Goal: Obtain resource: Download file/media

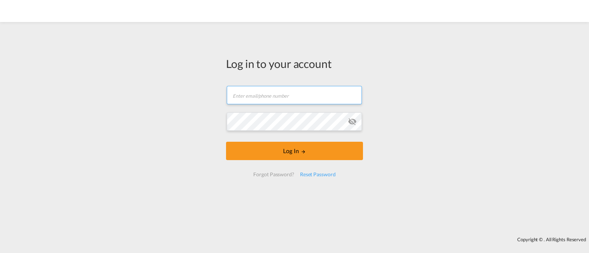
type input "[EMAIL_ADDRESS][DOMAIN_NAME]"
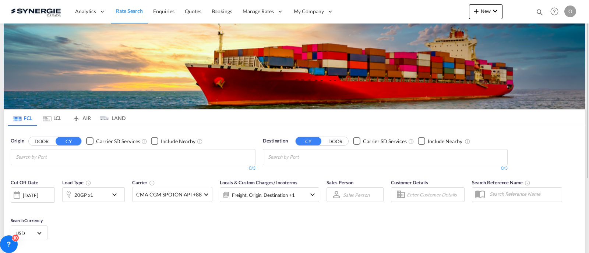
click at [527, 9] on div at bounding box center [516, 12] width 29 height 22
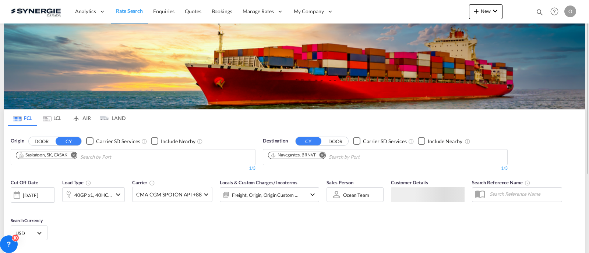
click at [539, 12] on md-icon "icon-magnify" at bounding box center [539, 12] width 8 height 8
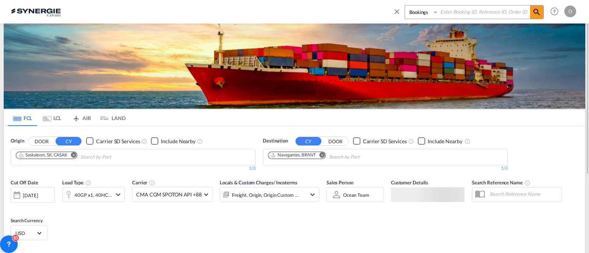
click at [425, 17] on select "Bookings Quotes Enquiries" at bounding box center [422, 12] width 35 height 13
select select "Quotes"
click at [405, 6] on select "Bookings Quotes Enquiries" at bounding box center [422, 12] width 35 height 13
click at [446, 13] on input at bounding box center [484, 12] width 92 height 13
paste input "SYC000012578"
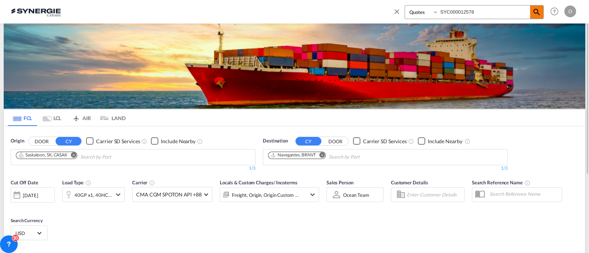
type input "SYC000012578"
click at [539, 12] on md-icon "icon-magnify" at bounding box center [536, 12] width 9 height 9
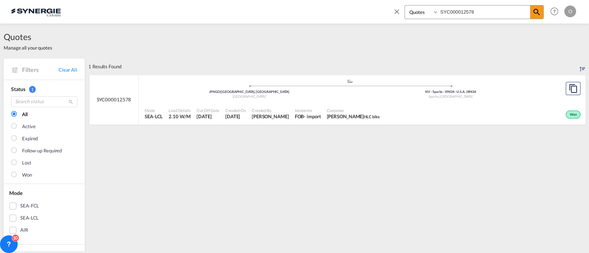
click at [412, 107] on div "Won" at bounding box center [482, 114] width 200 height 18
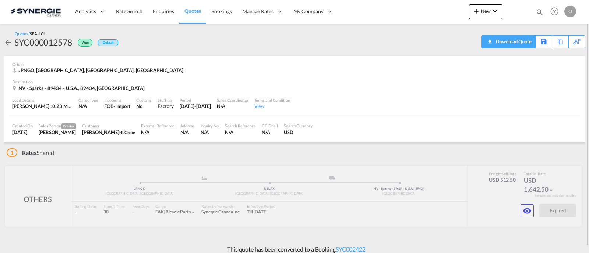
click at [512, 45] on div "Download Quote" at bounding box center [513, 42] width 38 height 12
